Goal: Task Accomplishment & Management: Complete application form

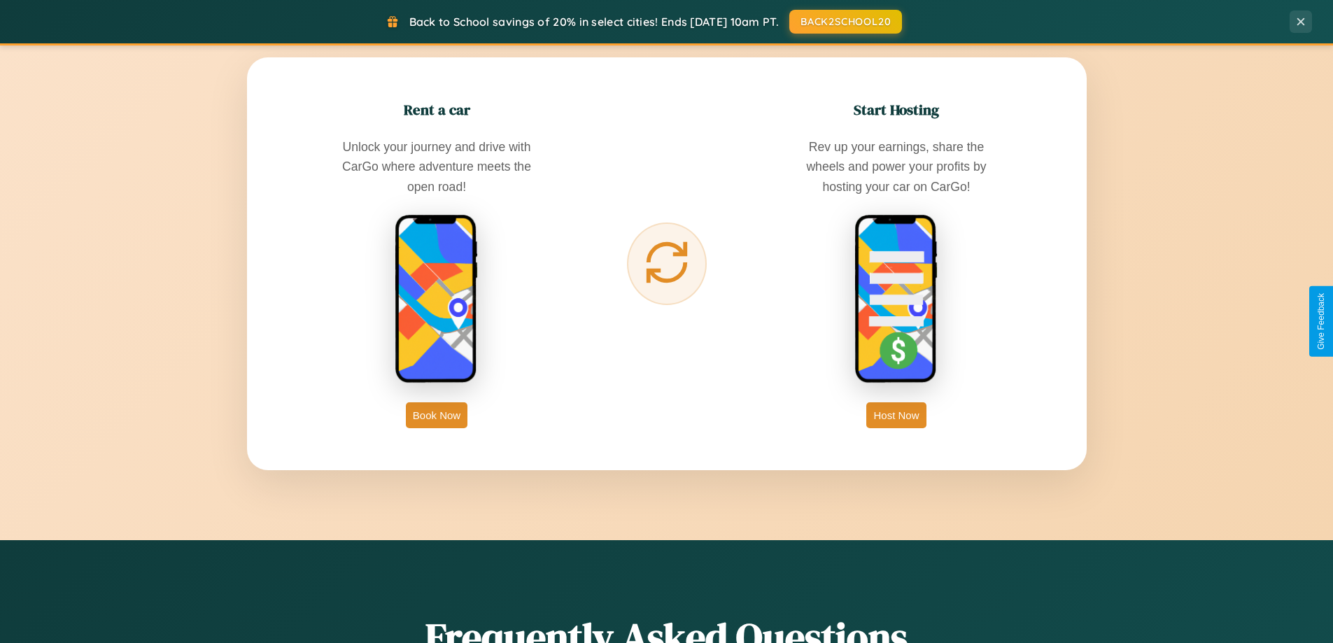
scroll to position [2692, 0]
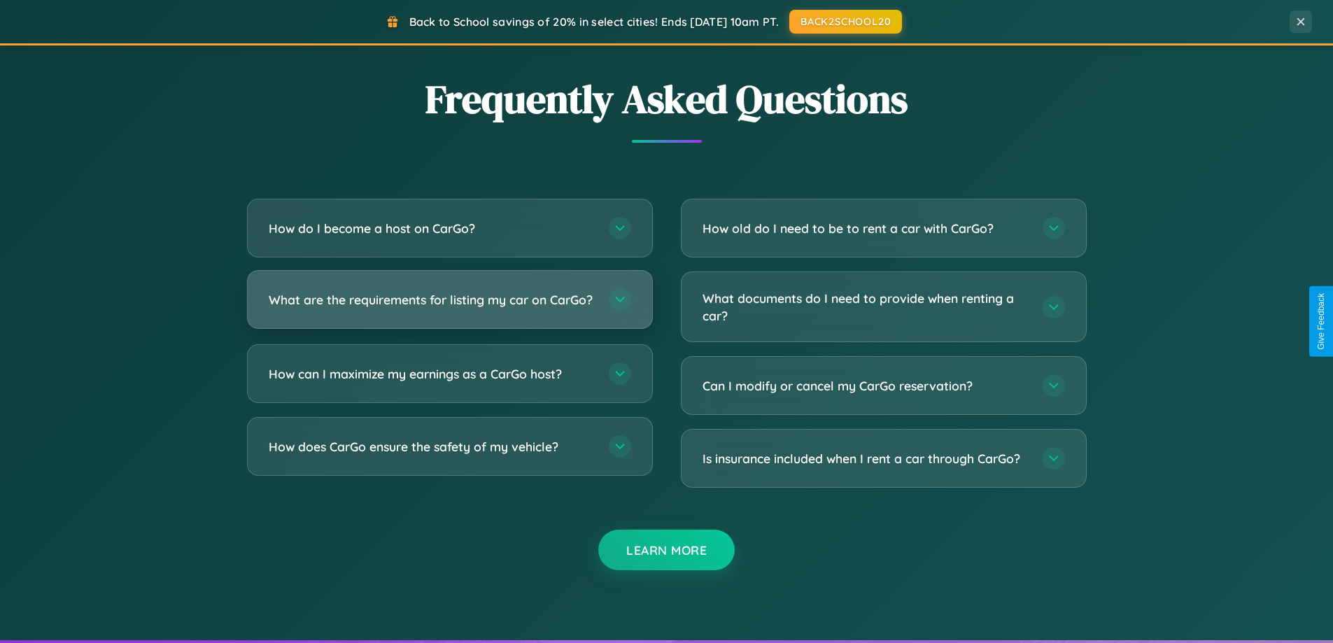
click at [449, 305] on h3 "What are the requirements for listing my car on CarGo?" at bounding box center [432, 299] width 326 height 17
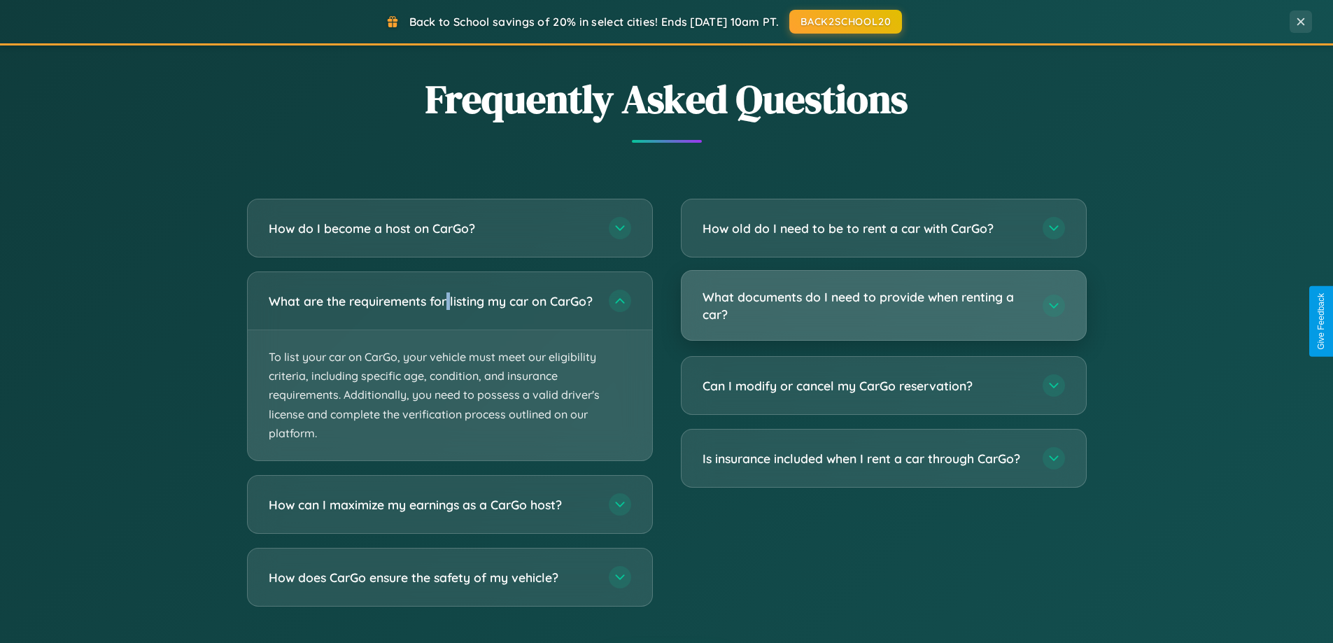
click at [883, 306] on h3 "What documents do I need to provide when renting a car?" at bounding box center [865, 305] width 326 height 34
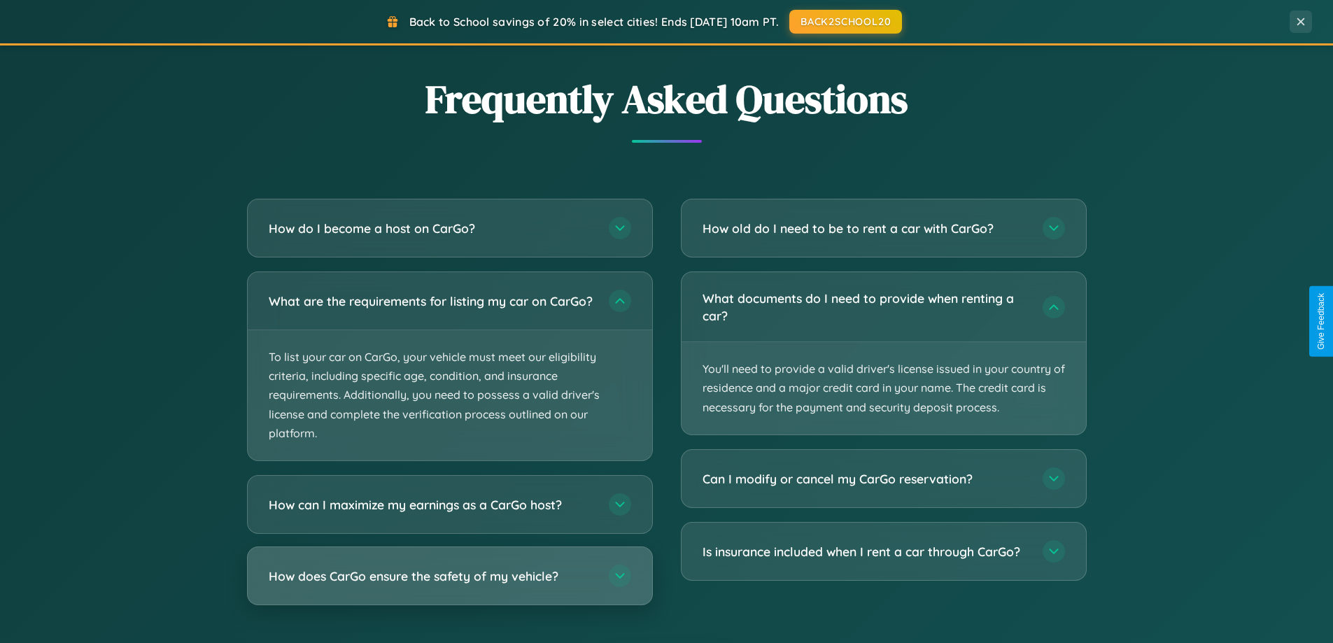
click at [449, 585] on h3 "How does CarGo ensure the safety of my vehicle?" at bounding box center [432, 575] width 326 height 17
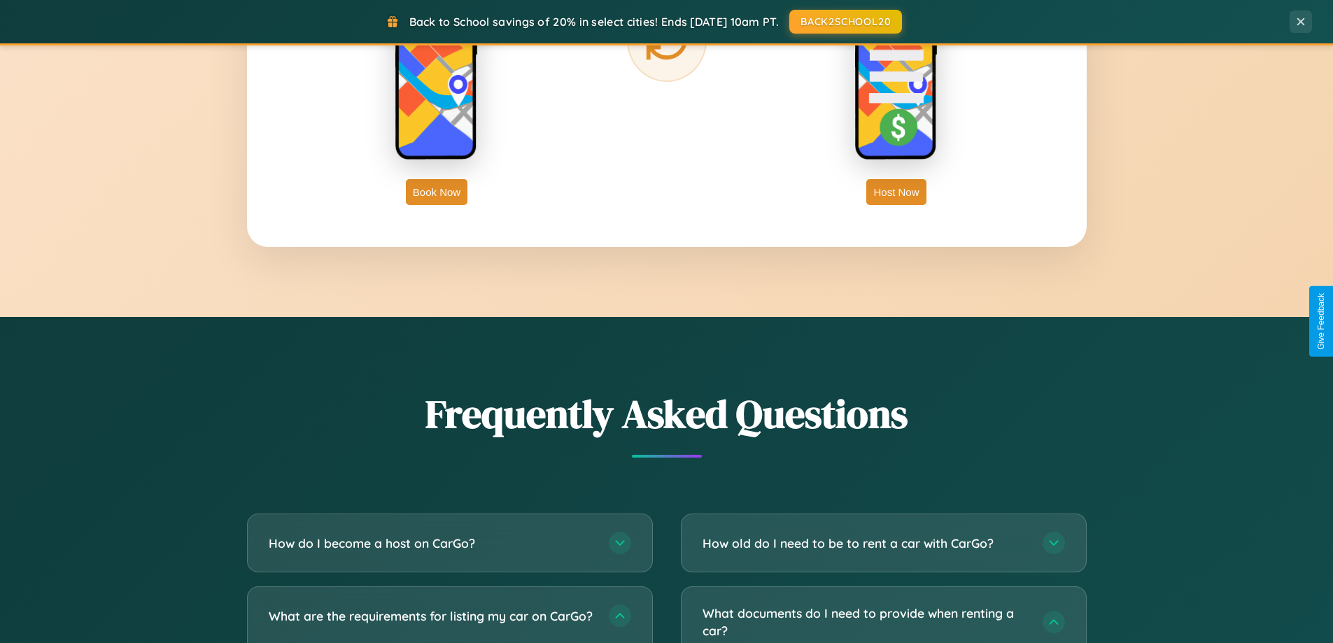
scroll to position [0, 0]
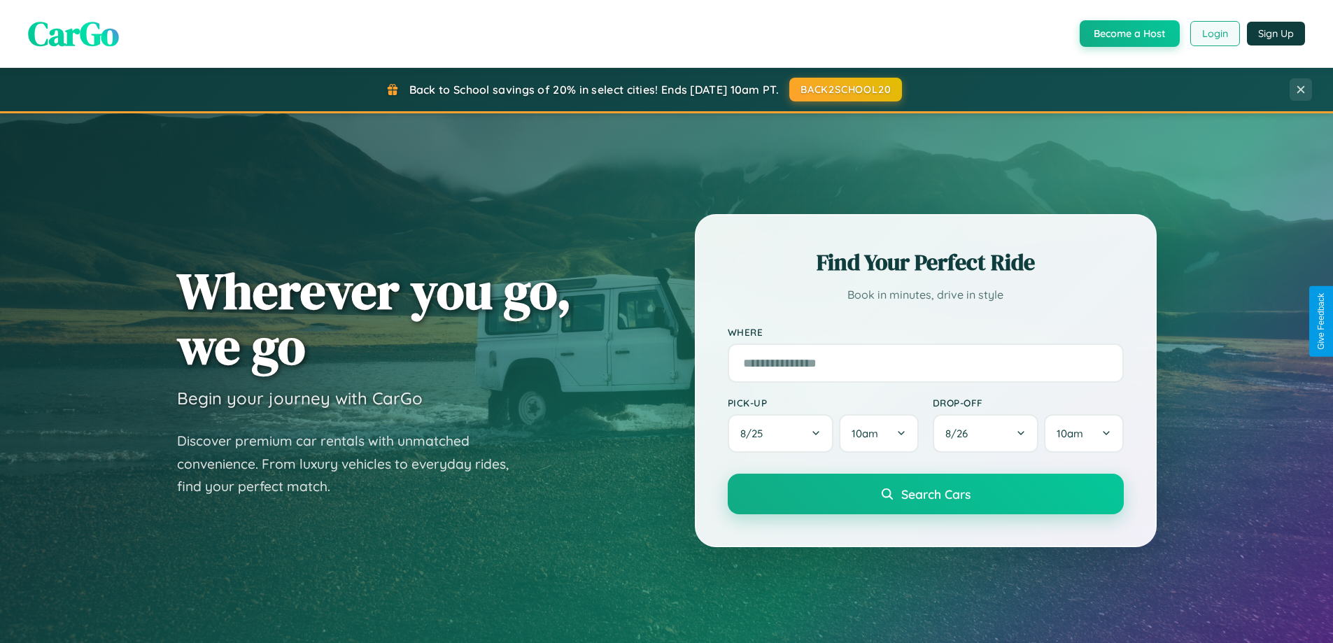
click at [1214, 34] on button "Login" at bounding box center [1215, 33] width 50 height 25
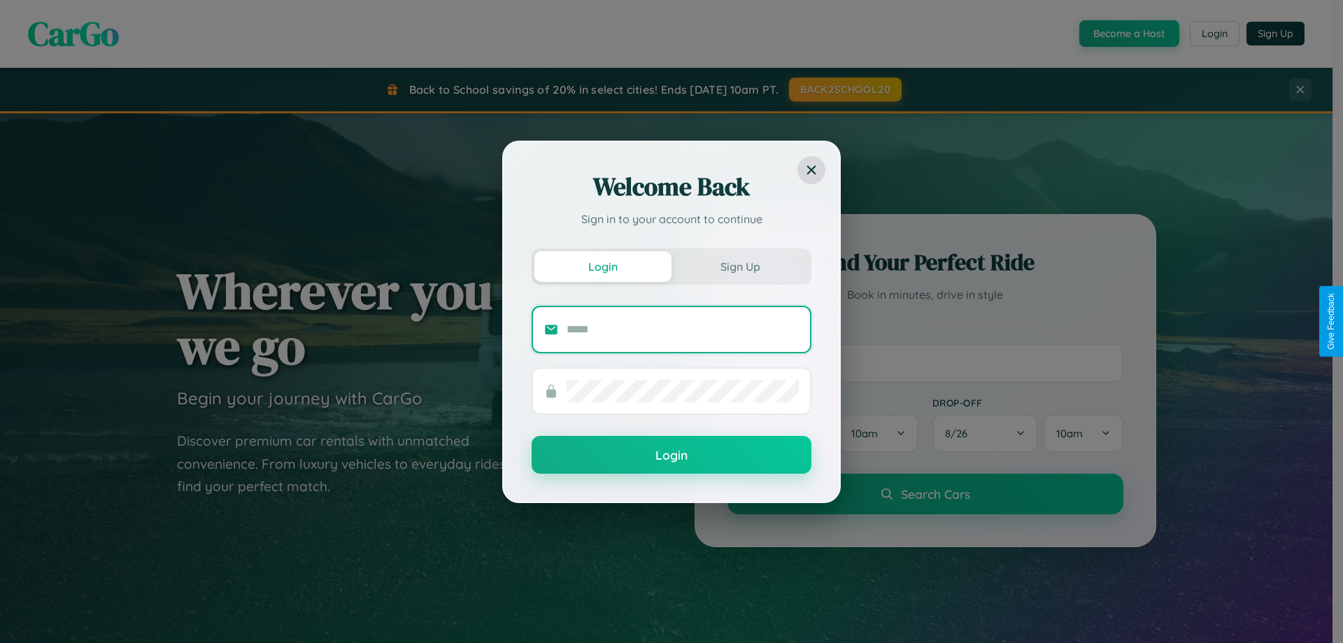
click at [683, 329] on input "text" at bounding box center [683, 329] width 232 height 22
type input "**********"
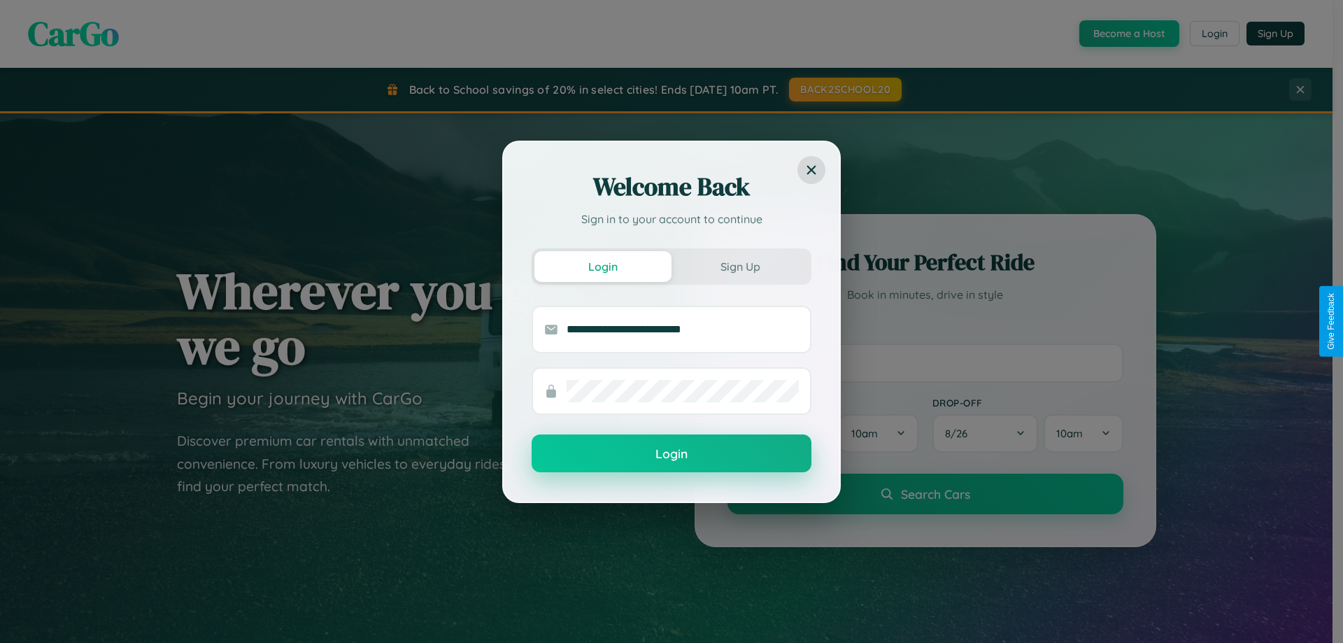
click at [672, 454] on button "Login" at bounding box center [672, 453] width 280 height 38
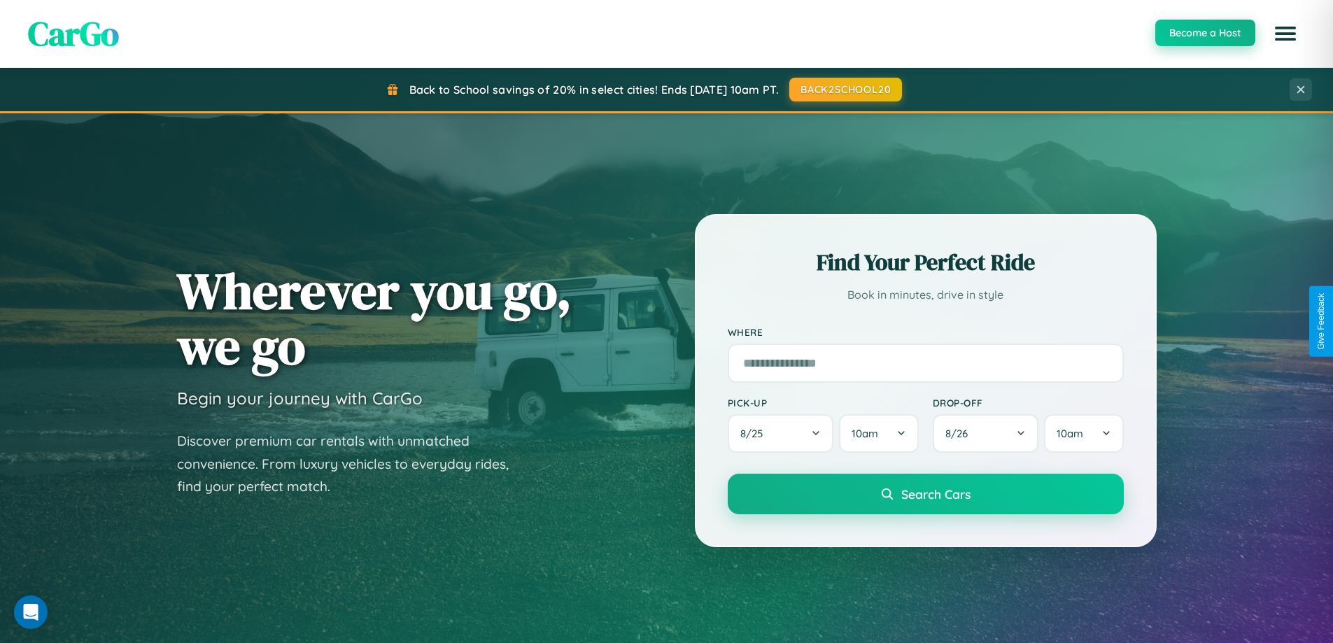
click at [1204, 33] on button "Become a Host" at bounding box center [1205, 33] width 100 height 27
